Goal: Task Accomplishment & Management: Manage account settings

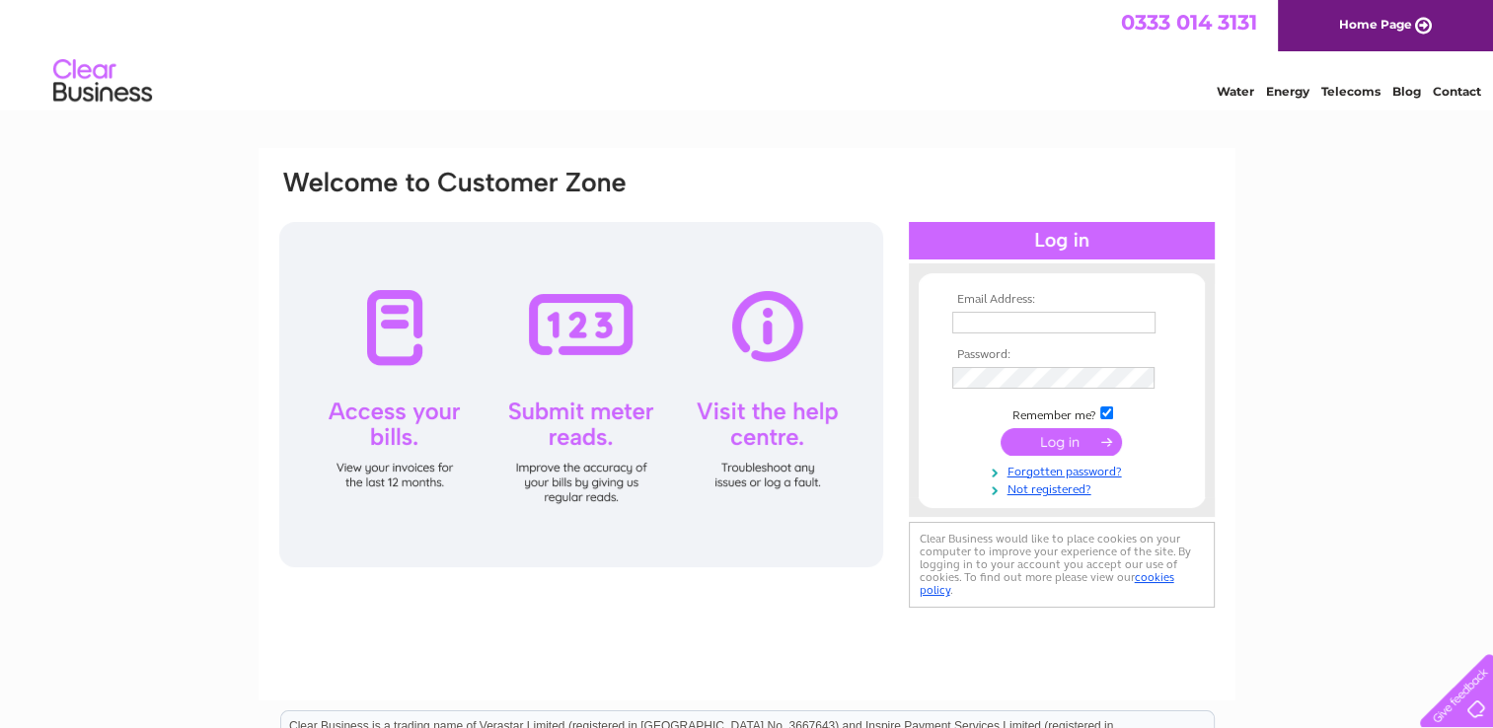
type input "ytykhonchuk@kincardineoffshore.com"
click at [1096, 454] on input "submit" at bounding box center [1061, 442] width 121 height 28
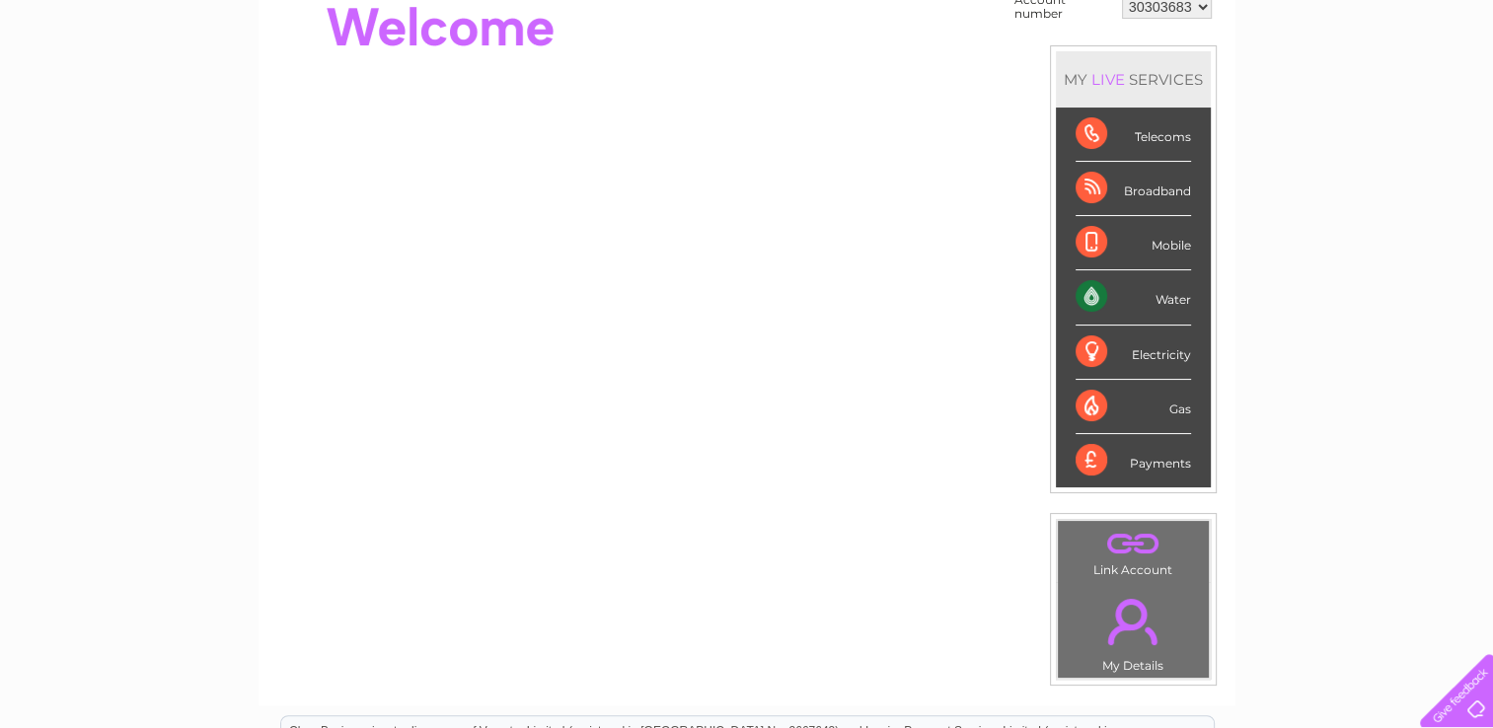
scroll to position [99, 0]
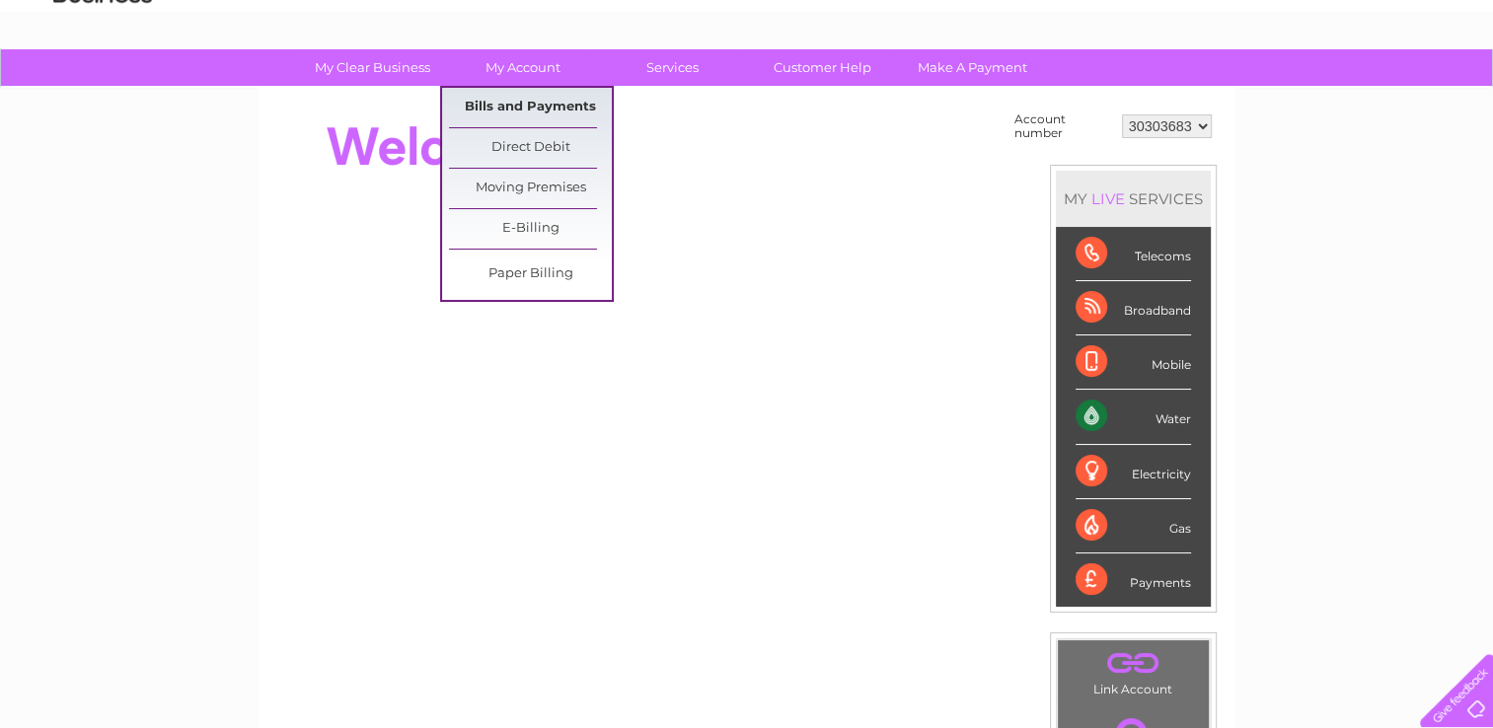
click at [524, 101] on link "Bills and Payments" at bounding box center [530, 107] width 163 height 39
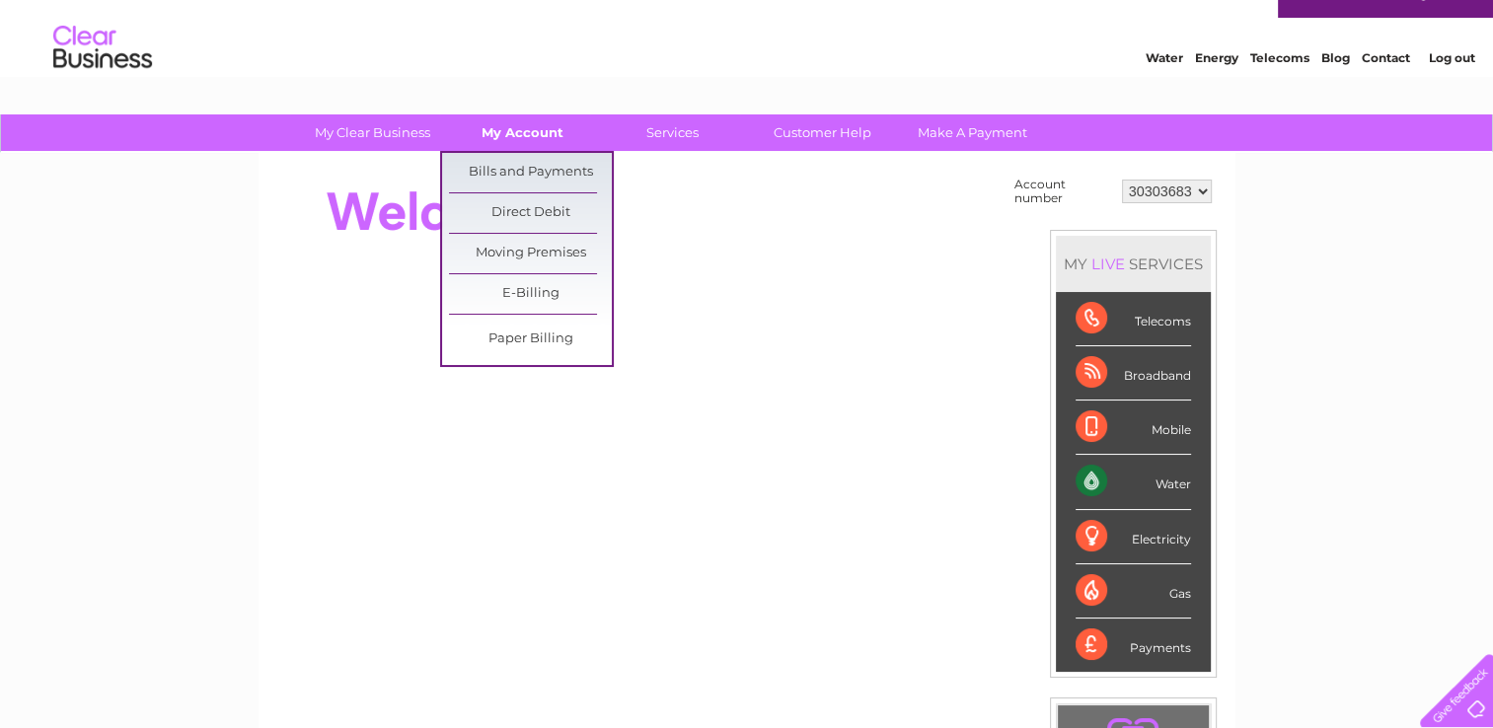
scroll to position [0, 0]
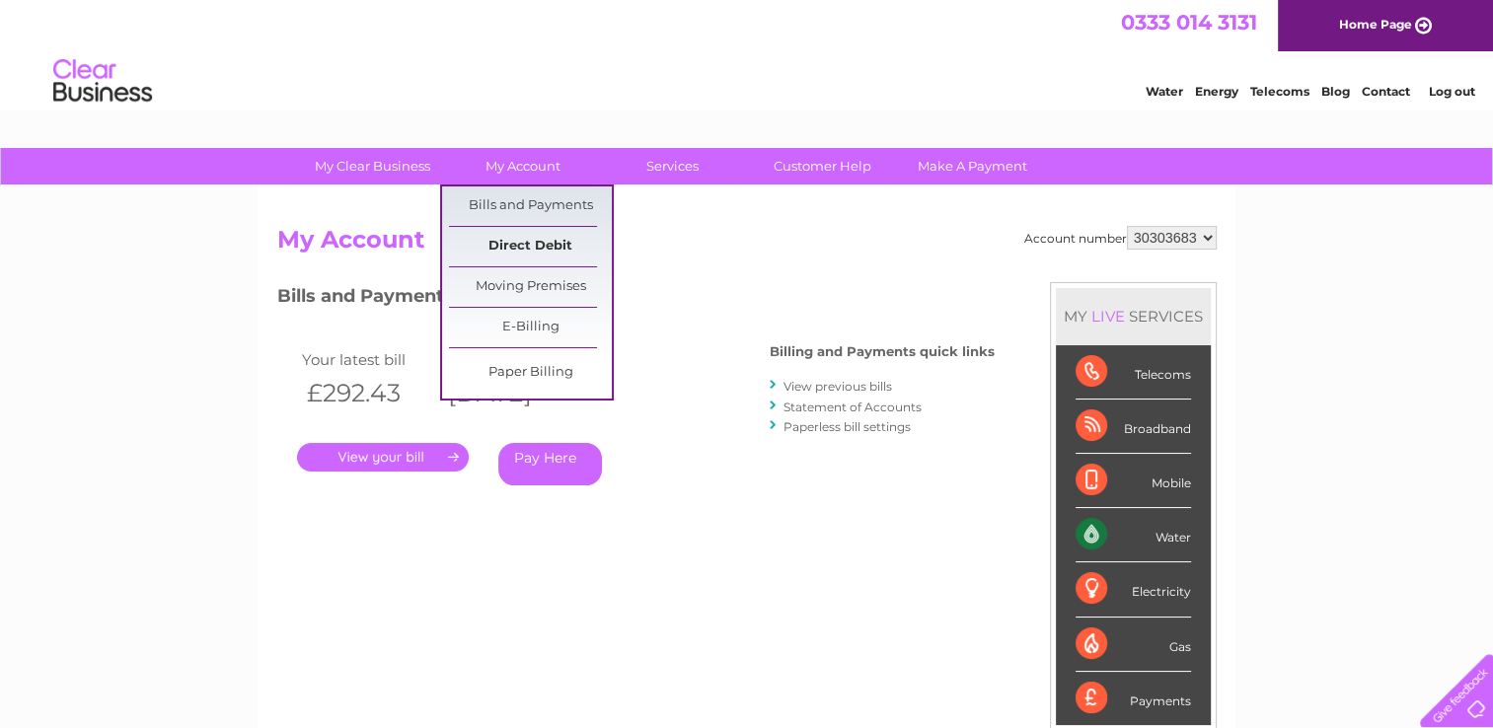
click at [538, 246] on link "Direct Debit" at bounding box center [530, 246] width 163 height 39
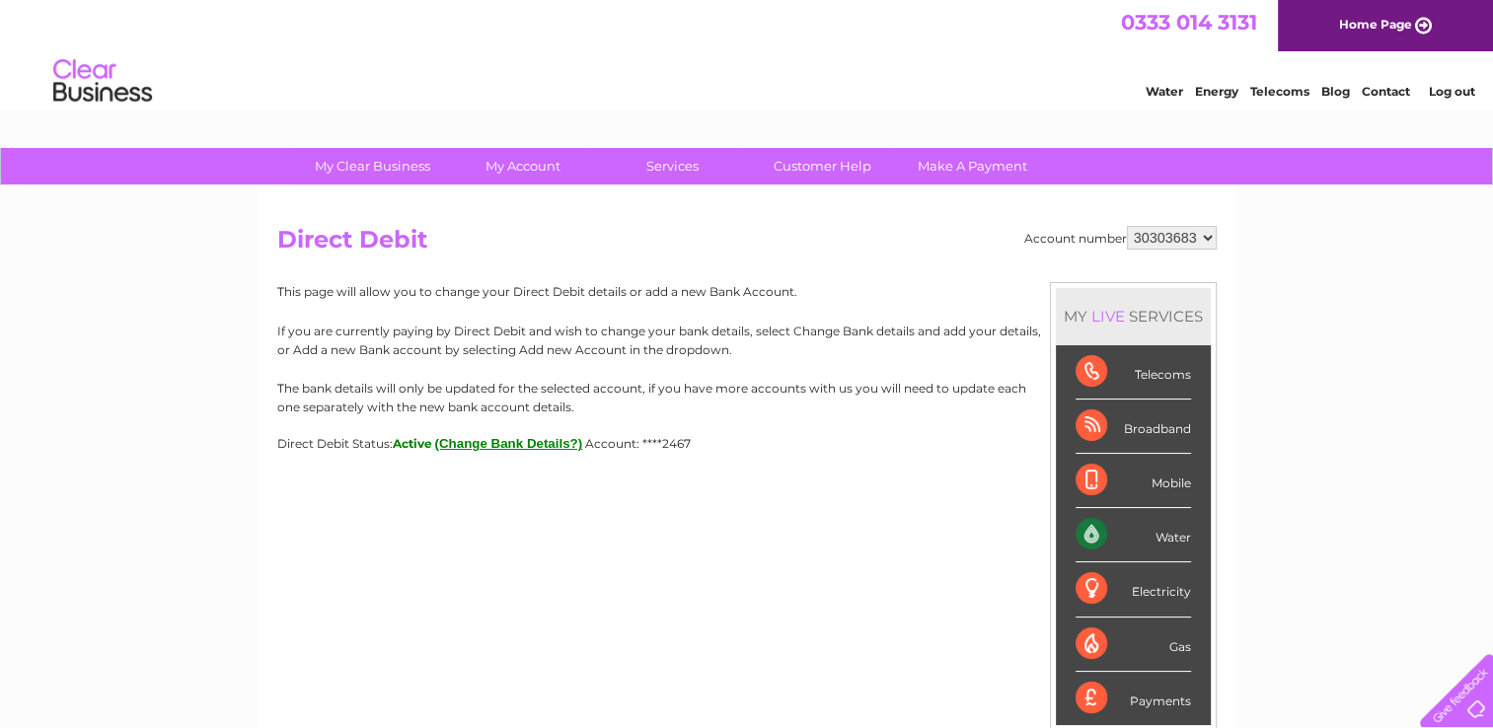
scroll to position [99, 0]
